Goal: Task Accomplishment & Management: Manage account settings

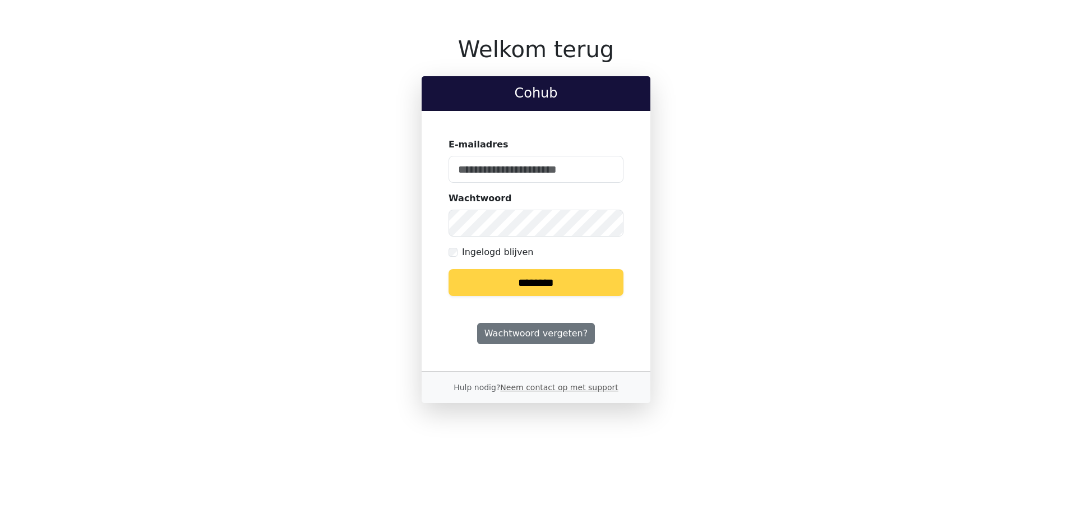
type input "**********"
click at [551, 287] on input "********" at bounding box center [536, 282] width 175 height 27
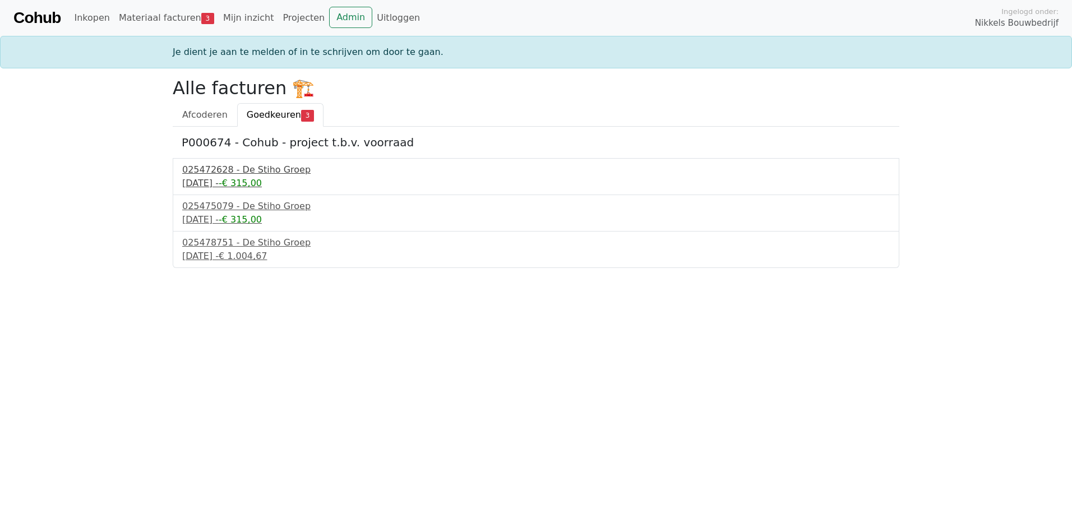
click at [256, 168] on div "025472628 - De Stiho Groep" at bounding box center [536, 169] width 708 height 13
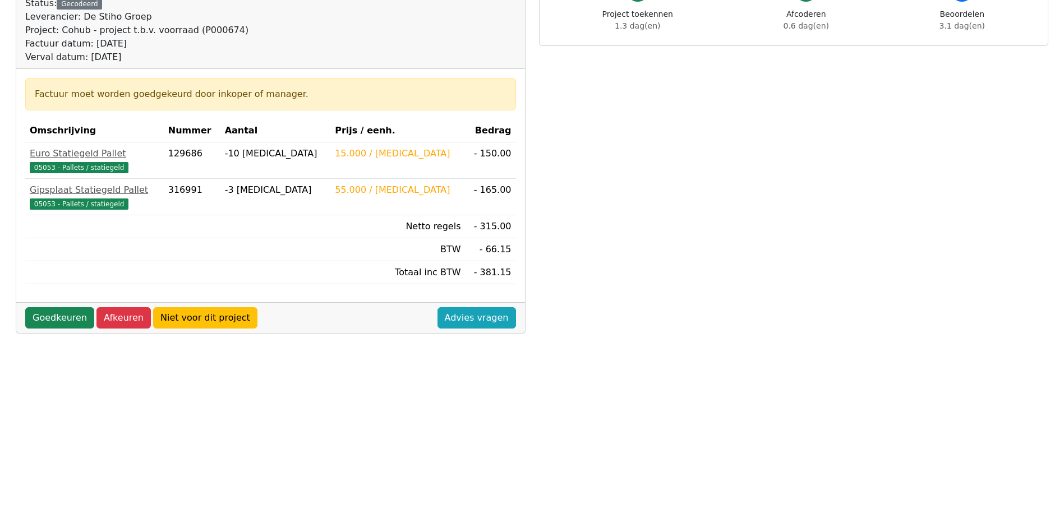
scroll to position [168, 0]
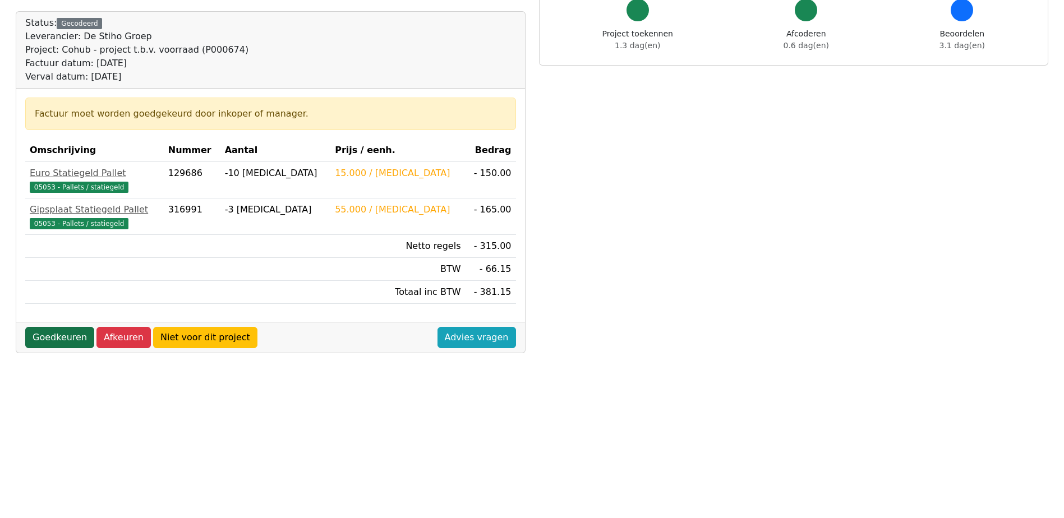
click at [63, 338] on link "Goedkeuren" at bounding box center [59, 337] width 69 height 21
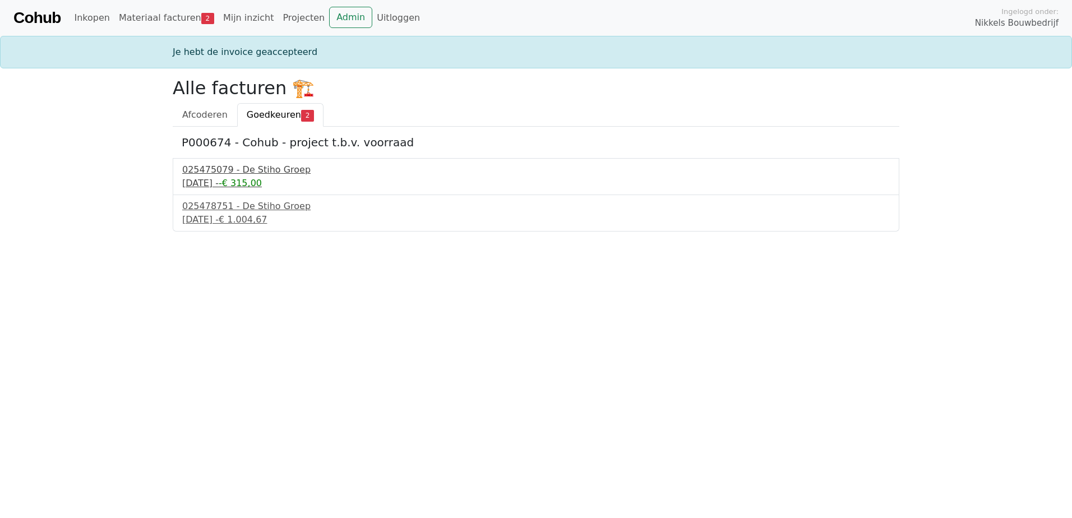
click at [266, 170] on div "025475079 - De Stiho Groep" at bounding box center [536, 169] width 708 height 13
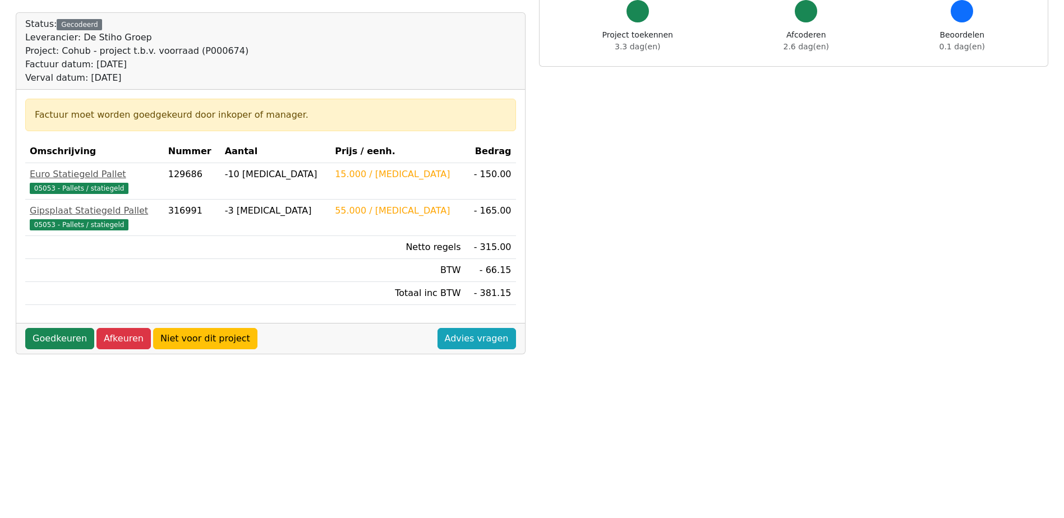
scroll to position [168, 0]
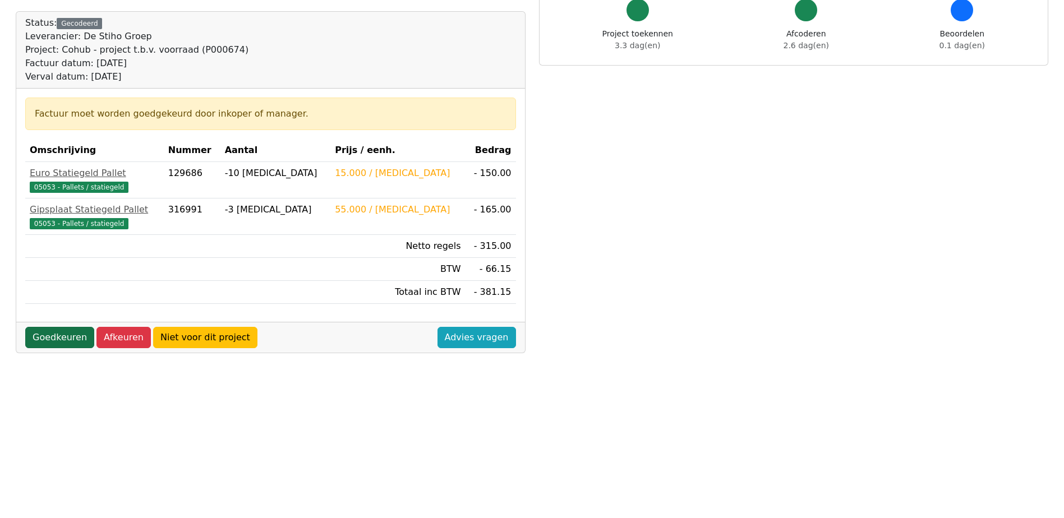
click at [58, 333] on link "Goedkeuren" at bounding box center [59, 337] width 69 height 21
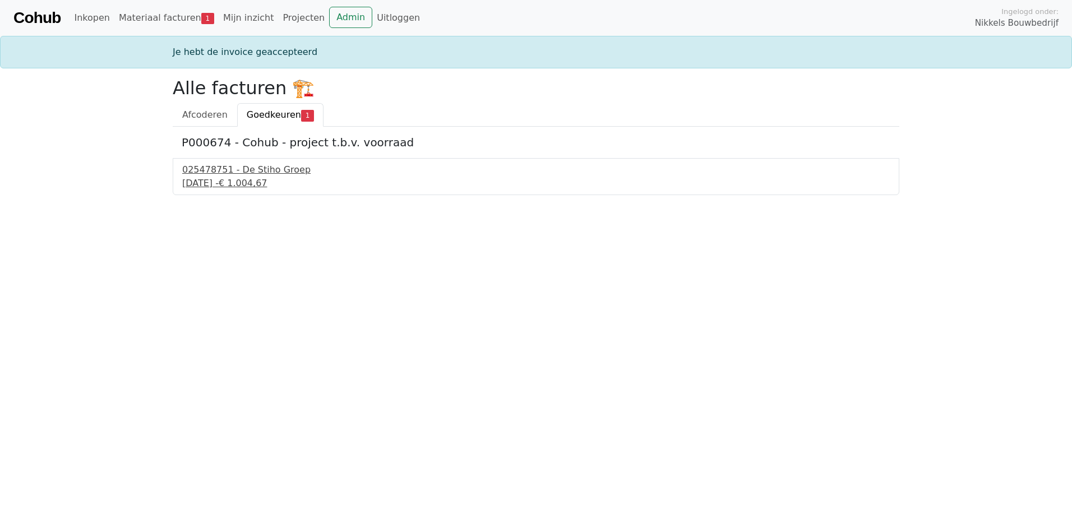
click at [269, 172] on div "025478751 - De Stiho Groep" at bounding box center [536, 169] width 708 height 13
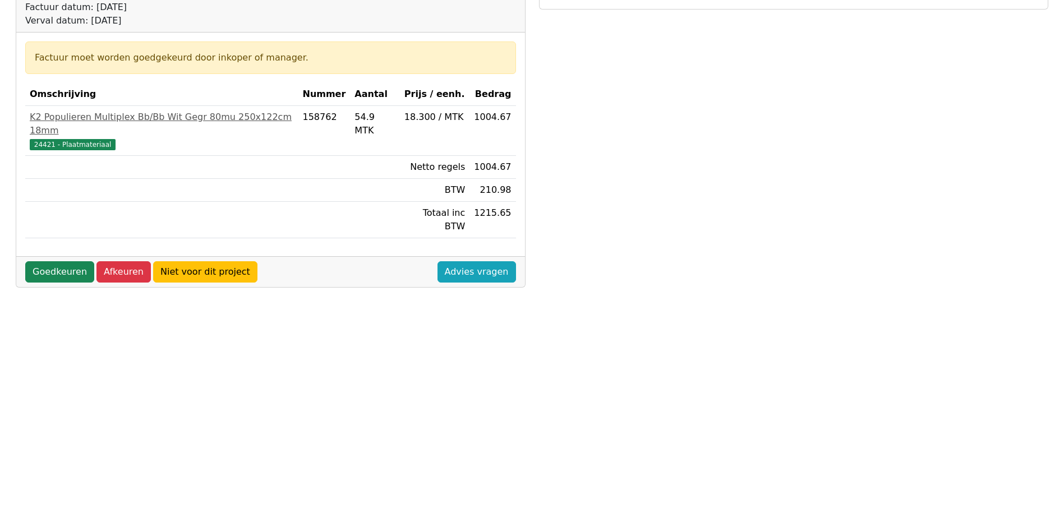
scroll to position [168, 0]
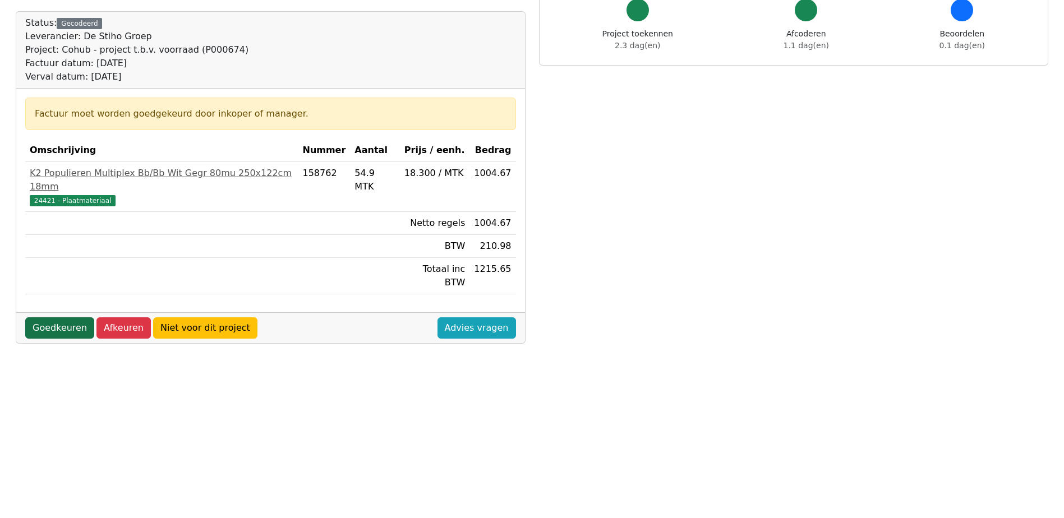
click at [57, 317] on link "Goedkeuren" at bounding box center [59, 327] width 69 height 21
